Goal: Information Seeking & Learning: Find specific fact

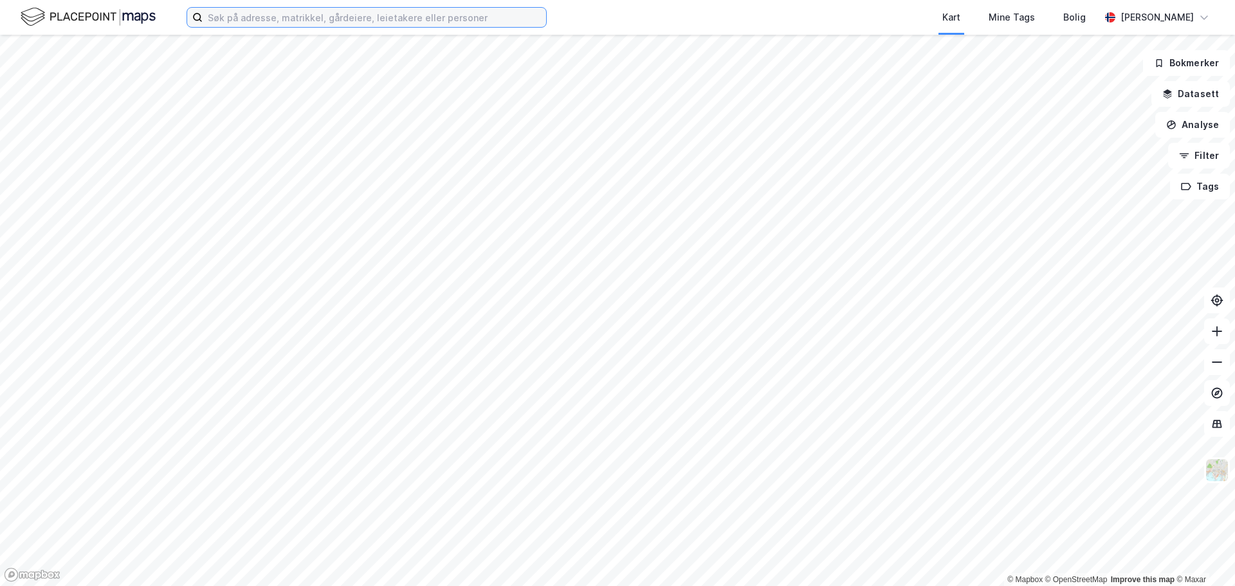
click at [234, 17] on input at bounding box center [375, 17] width 344 height 19
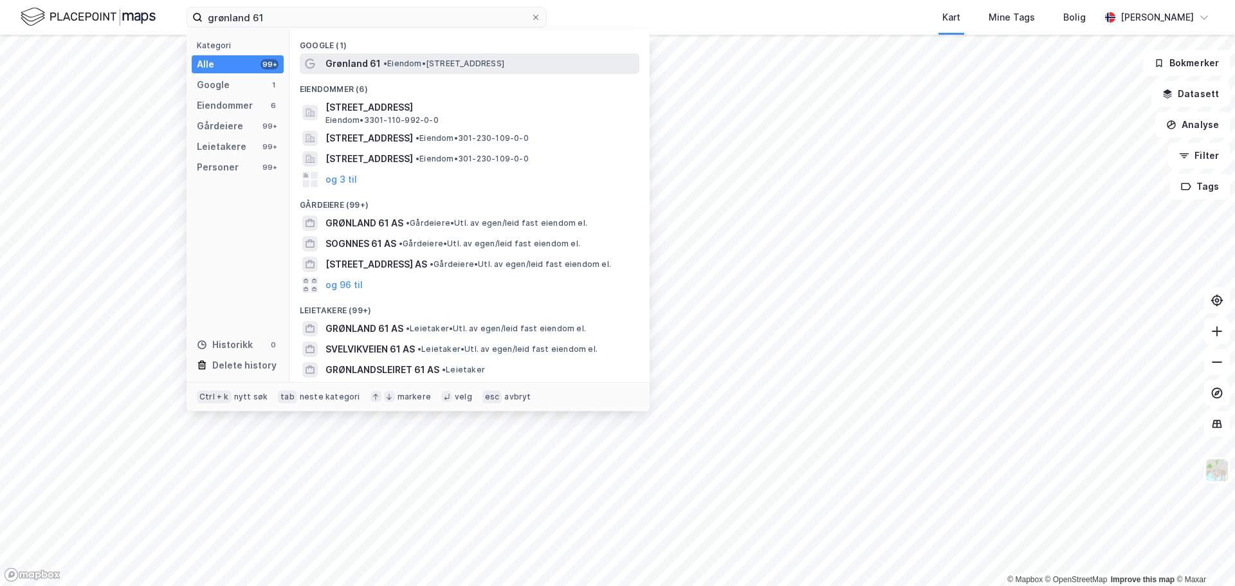
click at [431, 67] on span "• Eiendom • [STREET_ADDRESS]" at bounding box center [443, 64] width 121 height 10
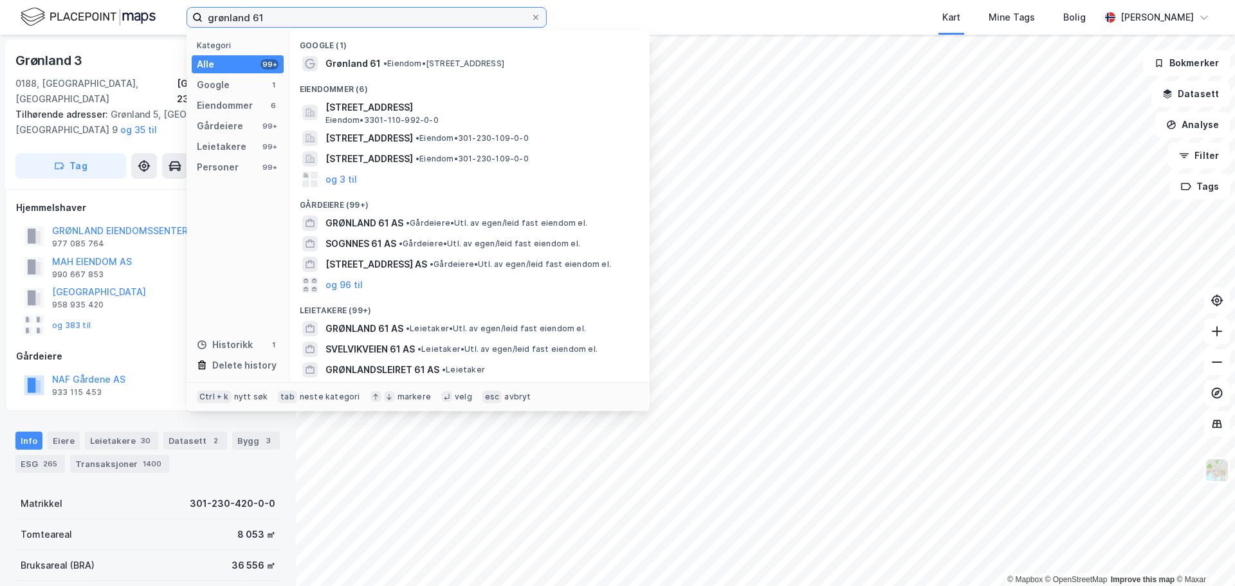
click at [271, 12] on input "grønland 61" at bounding box center [367, 17] width 328 height 19
type input "grønland 61, drammen"
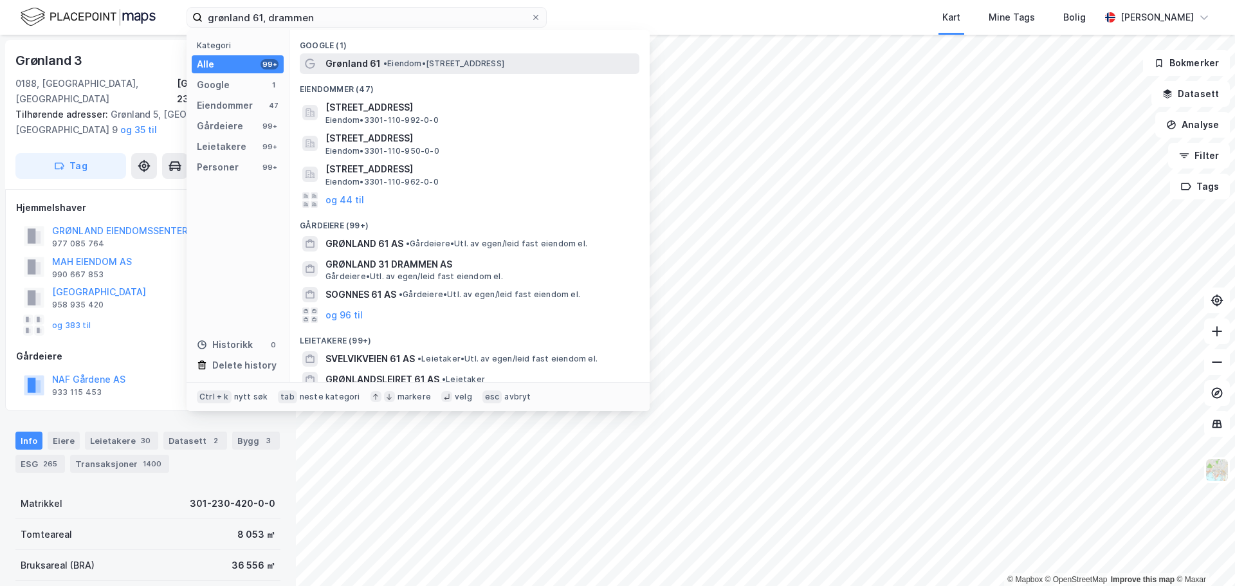
click at [501, 64] on span "• Eiendom • [STREET_ADDRESS]" at bounding box center [443, 64] width 121 height 10
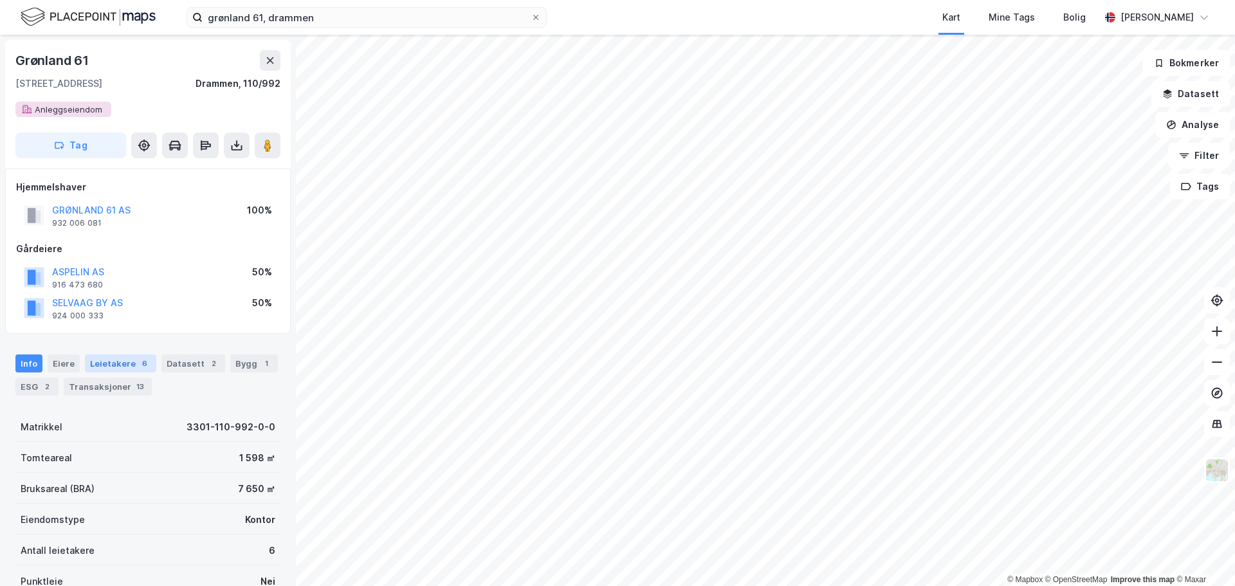
scroll to position [64, 0]
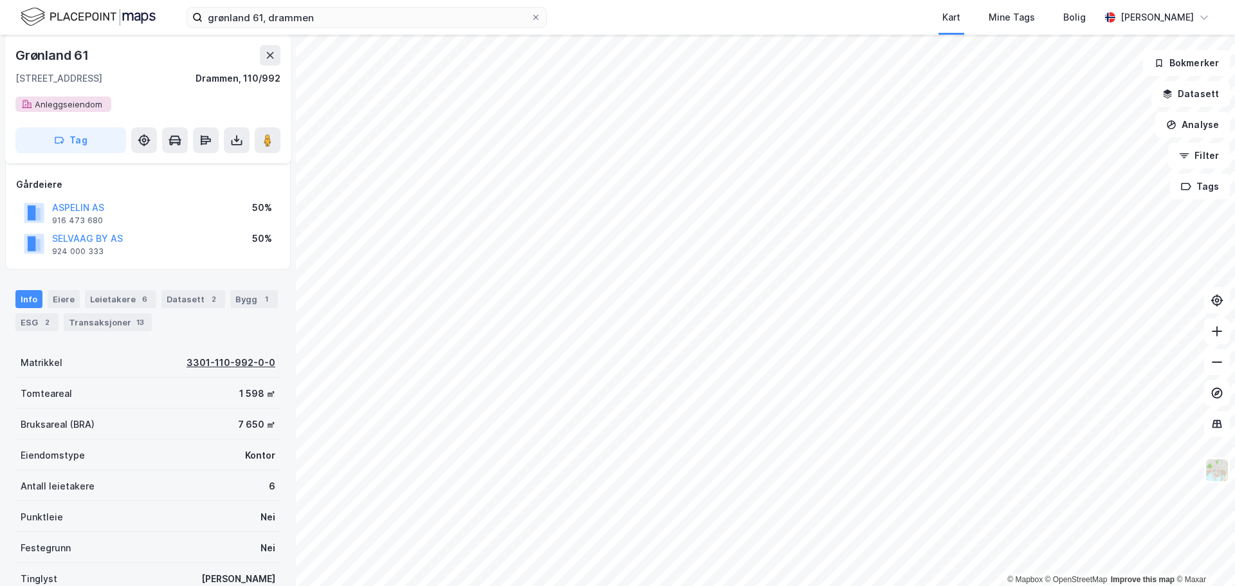
click at [239, 360] on div "3301-110-992-0-0" at bounding box center [231, 362] width 89 height 15
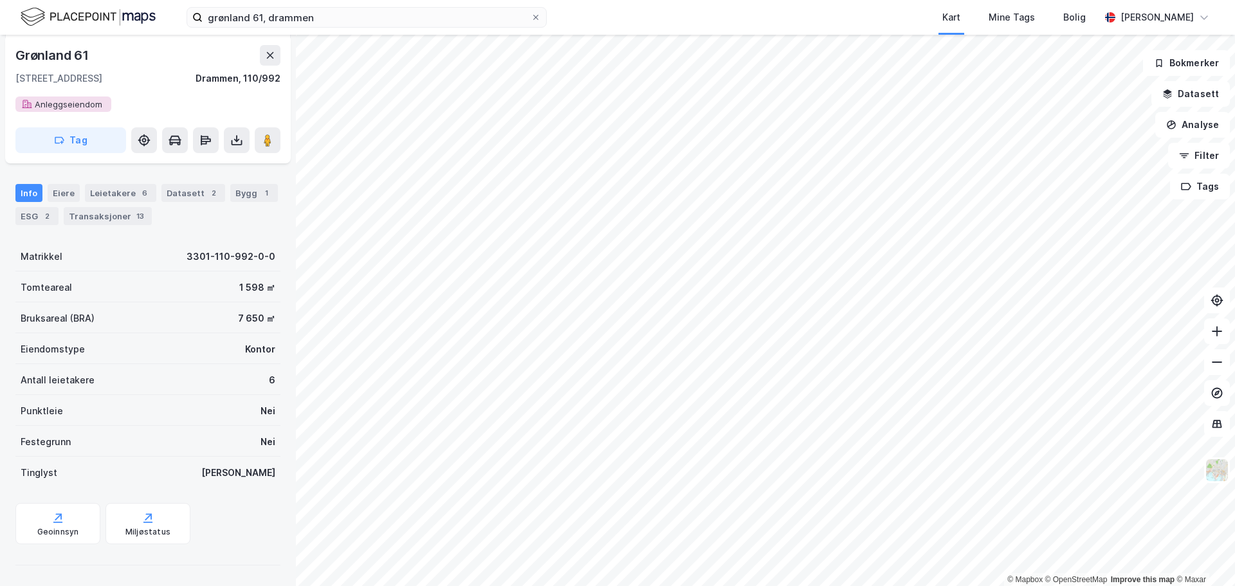
scroll to position [0, 0]
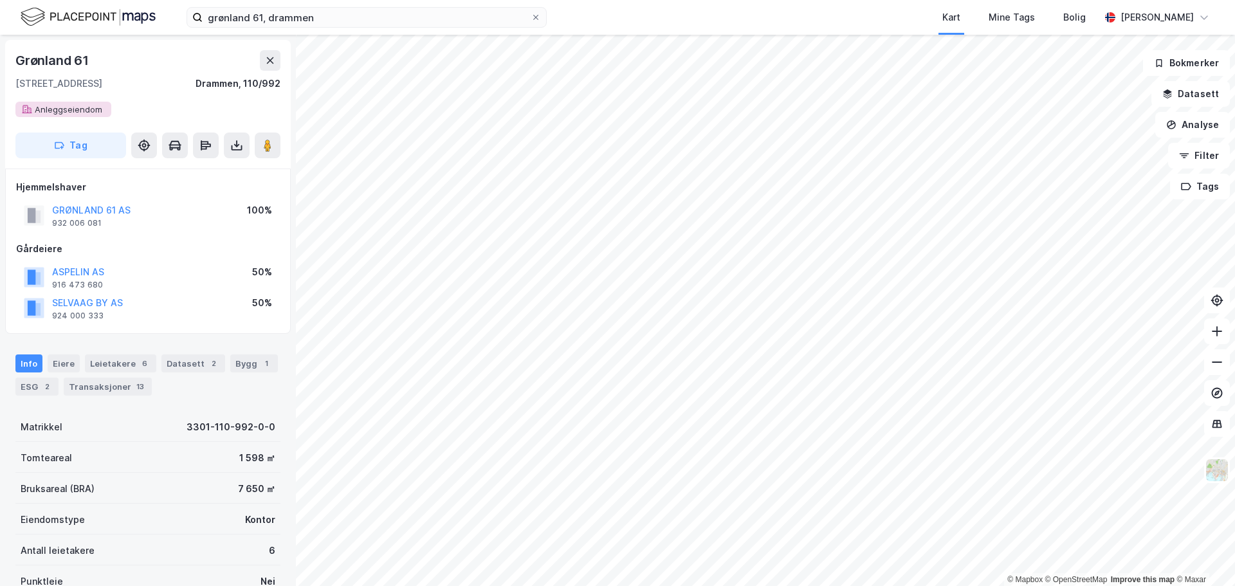
click at [241, 127] on div "[STREET_ADDRESS] Tag" at bounding box center [148, 104] width 286 height 129
click at [237, 137] on button at bounding box center [237, 146] width 26 height 26
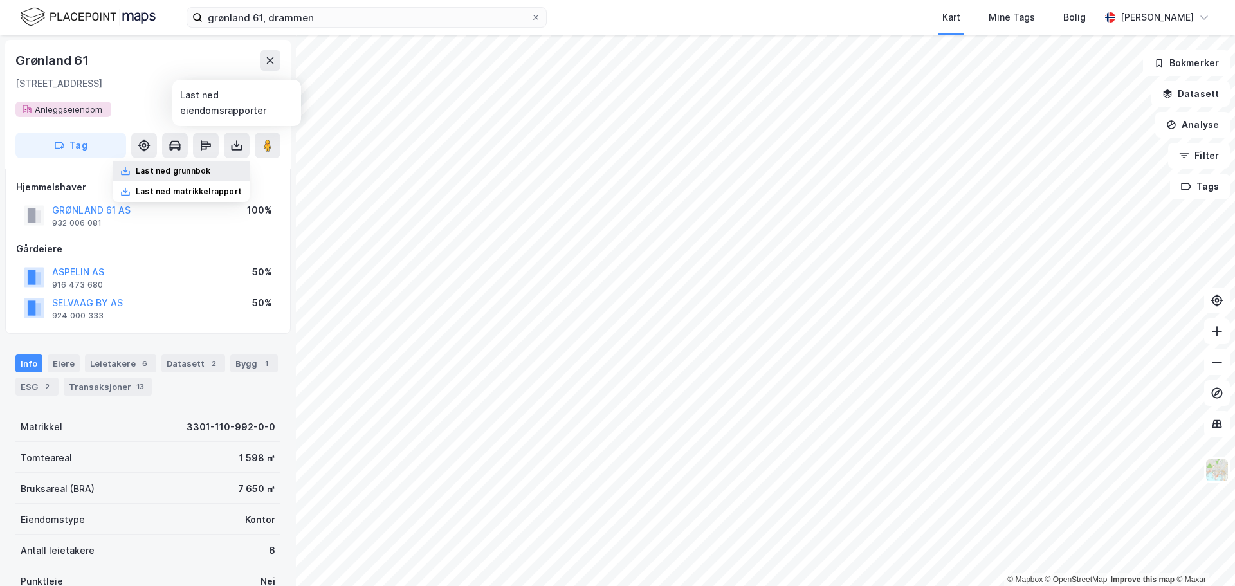
click at [179, 174] on div "Last ned grunnbok" at bounding box center [173, 171] width 75 height 10
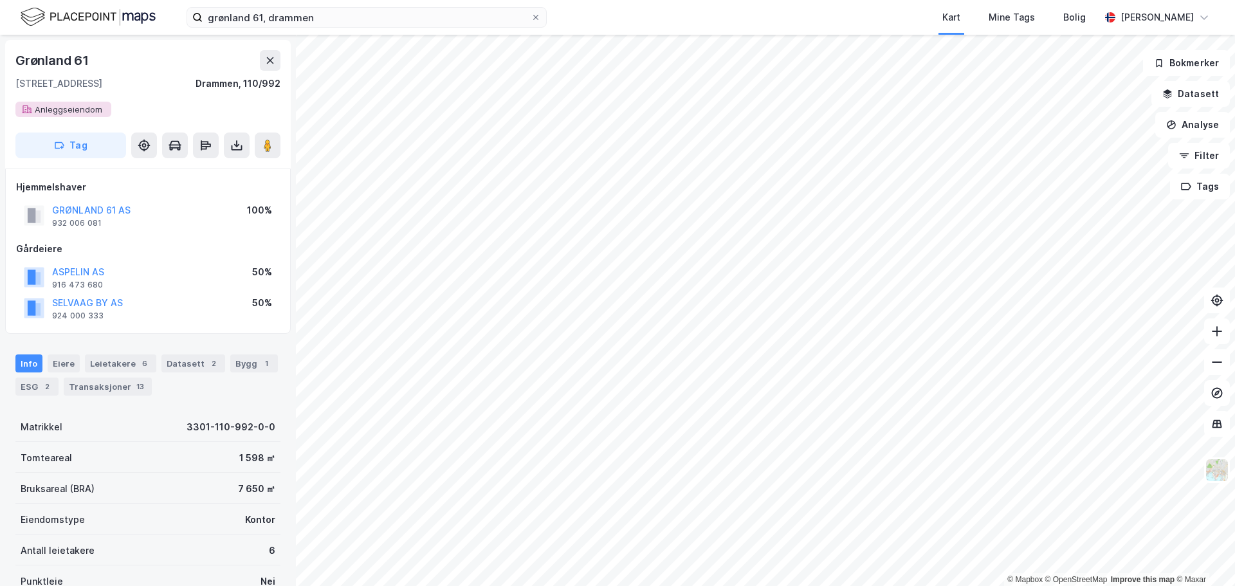
click at [190, 317] on div "SELVAAG BY AS 924 000 333 50%" at bounding box center [148, 308] width 264 height 31
click at [59, 54] on div "Grønland 61" at bounding box center [53, 60] width 76 height 21
click at [270, 58] on icon at bounding box center [270, 60] width 10 height 10
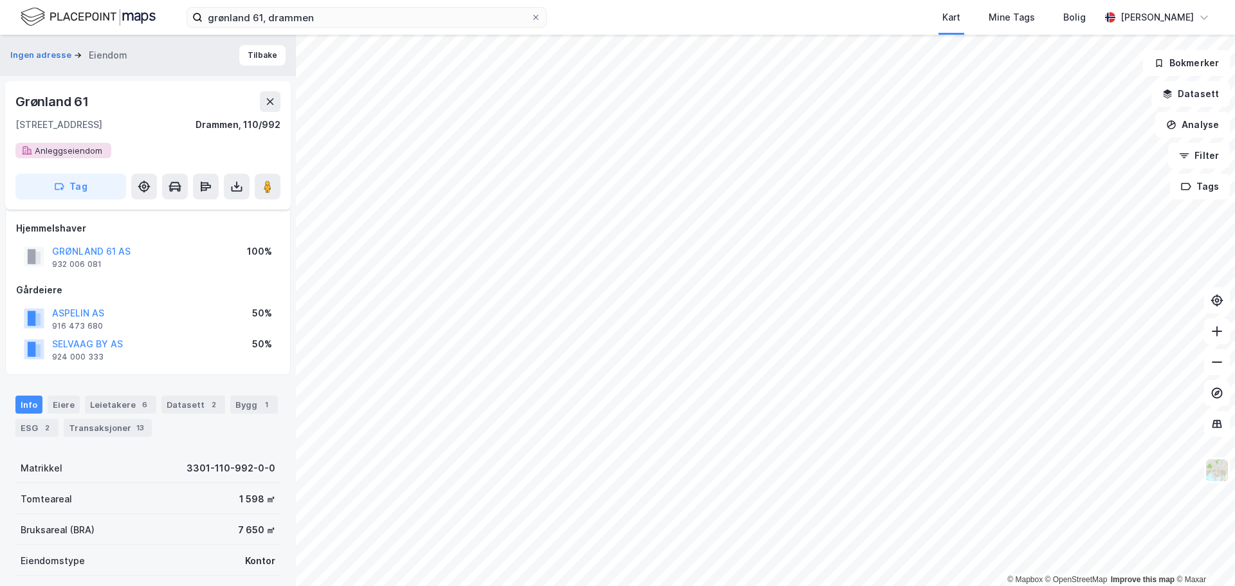
scroll to position [212, 0]
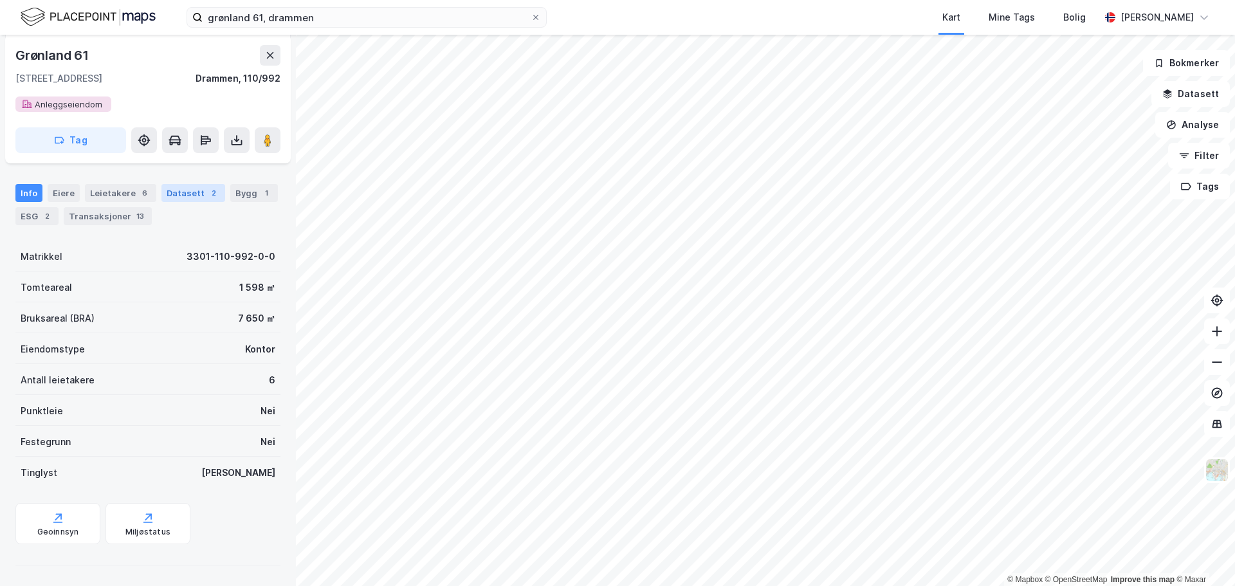
click at [192, 201] on div "Datasett 2" at bounding box center [193, 193] width 64 height 18
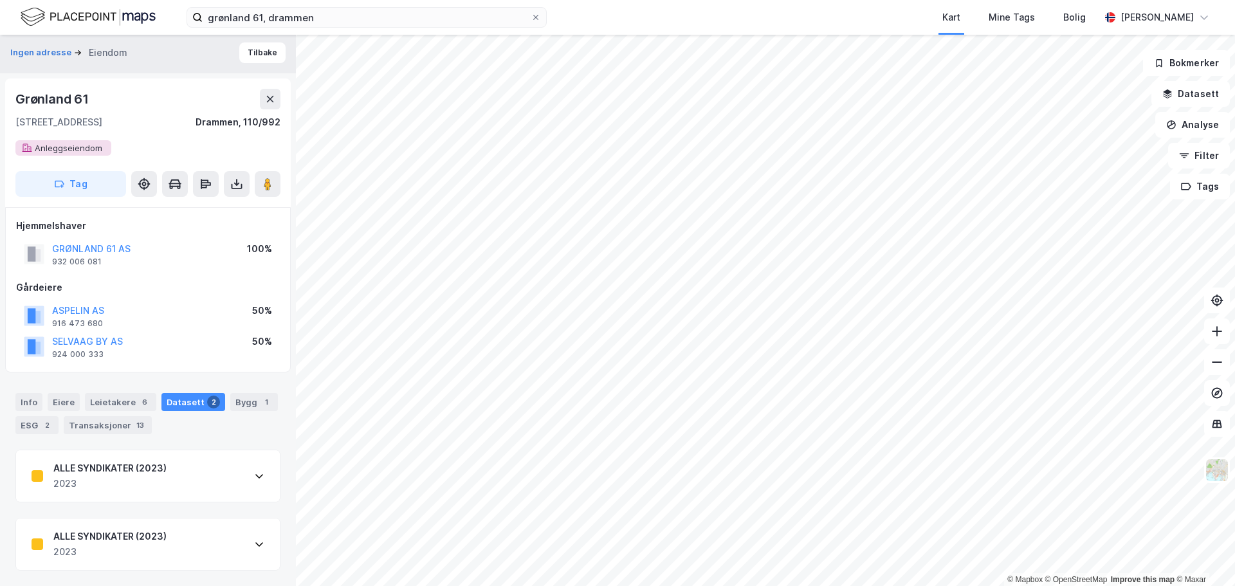
scroll to position [3, 0]
drag, startPoint x: 116, startPoint y: 263, endPoint x: 51, endPoint y: 265, distance: 65.0
click at [51, 265] on div "GRØNLAND 61 AS 932 006 081" at bounding box center [77, 254] width 107 height 26
copy div "932 006 081"
